Goal: Check status: Check status

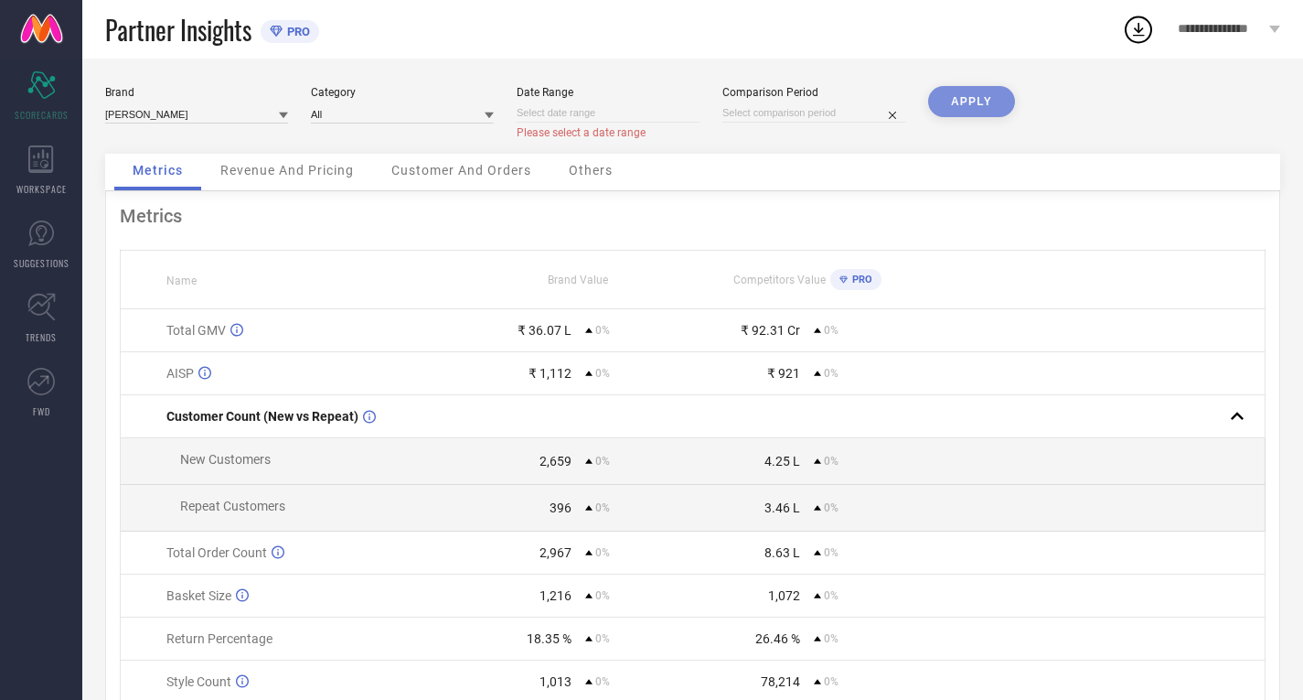
drag, startPoint x: 891, startPoint y: 113, endPoint x: 874, endPoint y: 123, distance: 18.8
click at [562, 102] on div "Date Range Please select a date range" at bounding box center [608, 113] width 183 height 54
click at [562, 110] on input at bounding box center [608, 112] width 183 height 19
select select "8"
select select "2025"
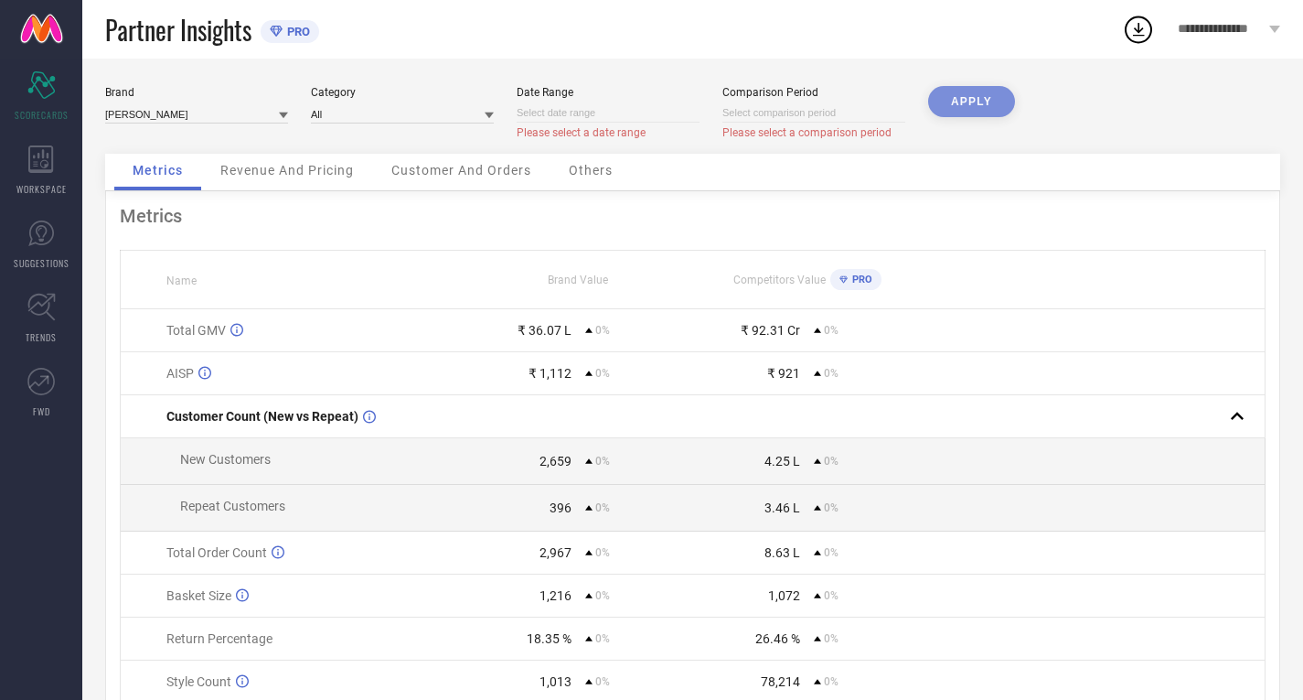
select select "9"
select select "2025"
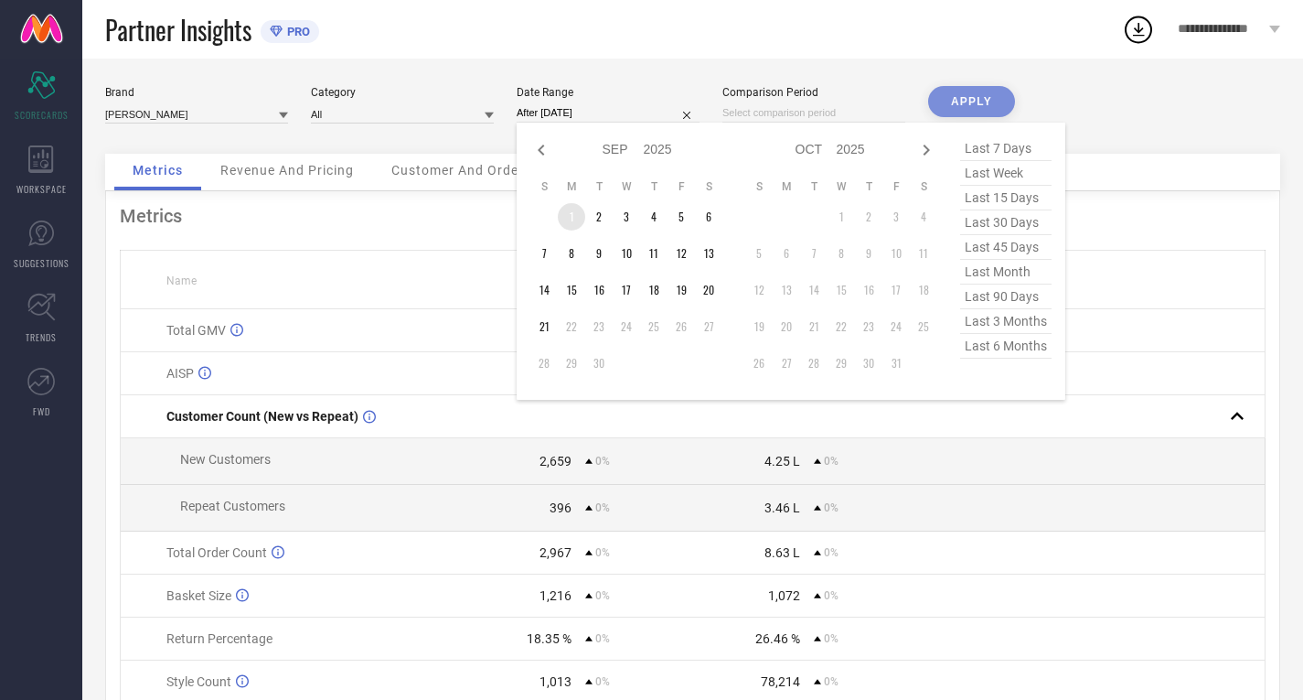
click at [573, 217] on td "1" at bounding box center [571, 216] width 27 height 27
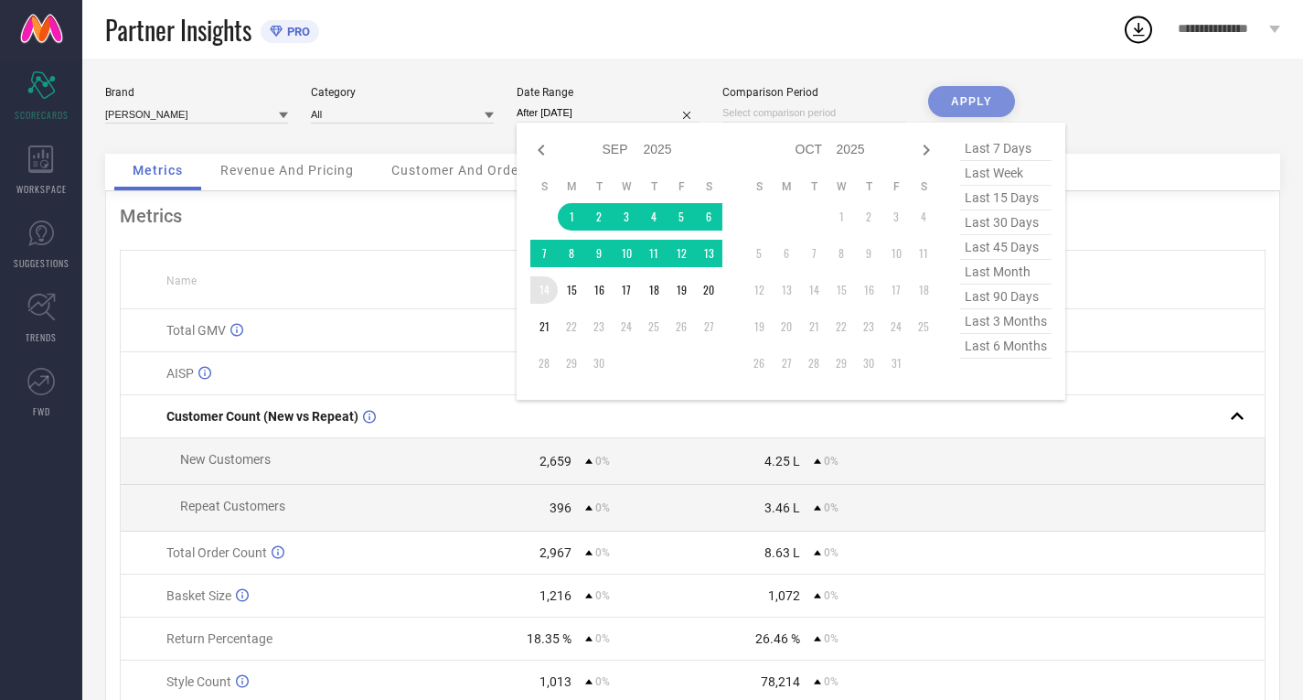
type input "[DATE] to [DATE]"
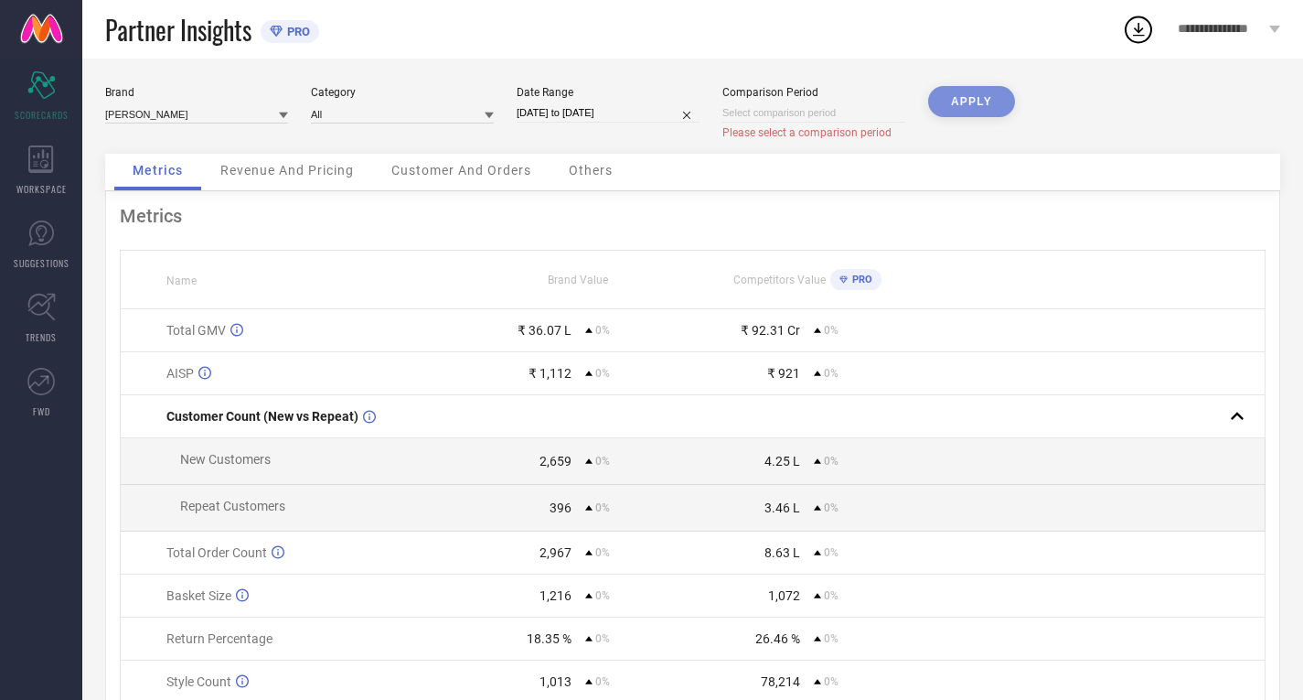
click at [780, 114] on input at bounding box center [813, 112] width 183 height 19
select select "8"
select select "2025"
select select "9"
select select "2025"
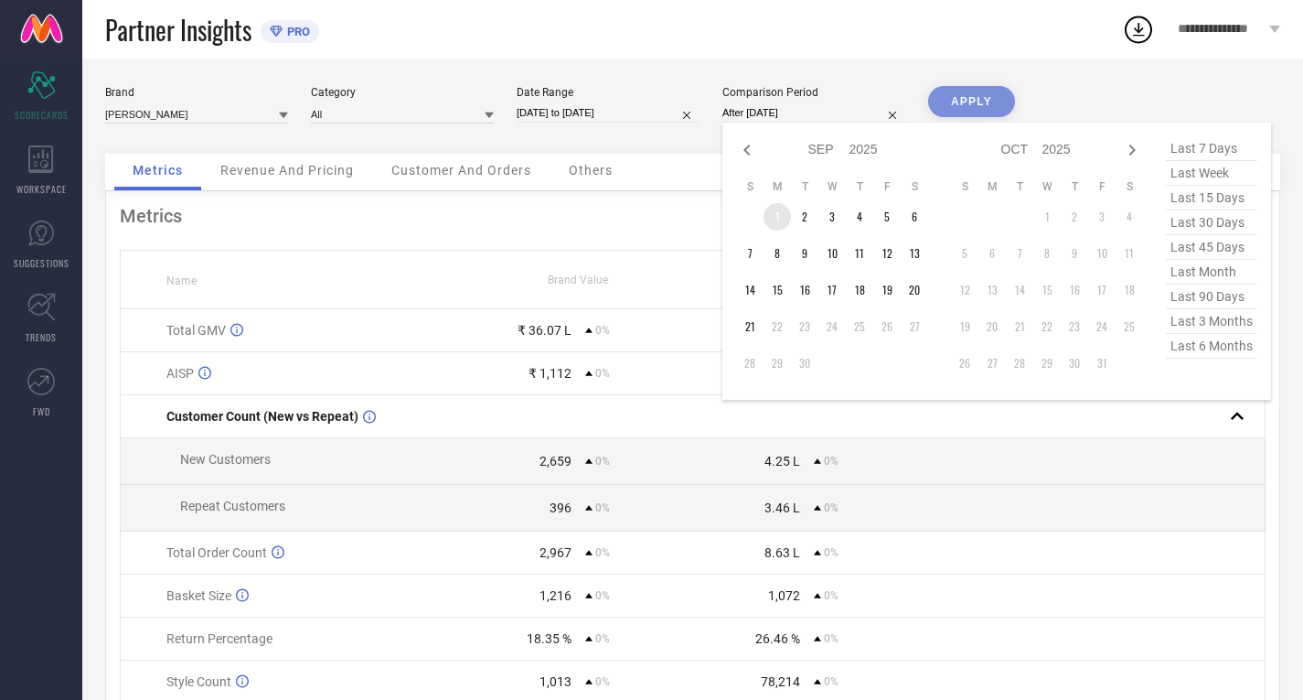
click at [777, 214] on td "1" at bounding box center [777, 216] width 27 height 27
type input "[DATE] to [DATE]"
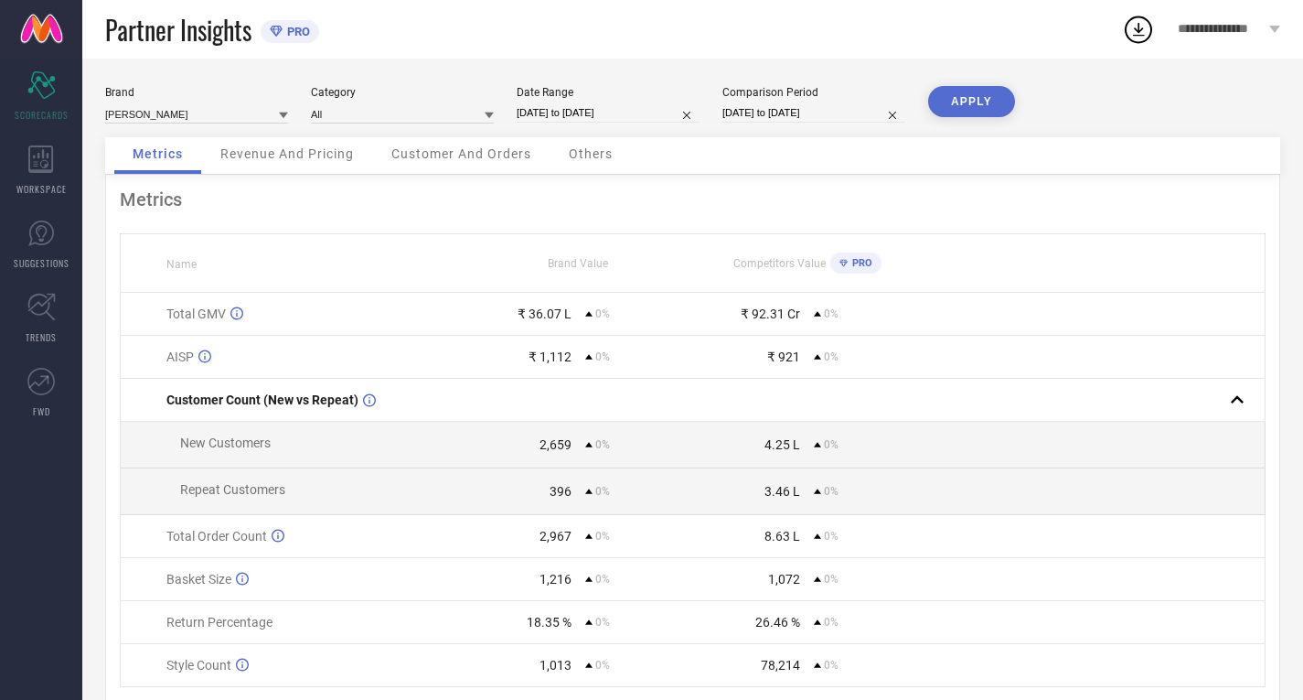
click at [978, 99] on button "APPLY" at bounding box center [971, 101] width 87 height 31
